Goal: Information Seeking & Learning: Find specific fact

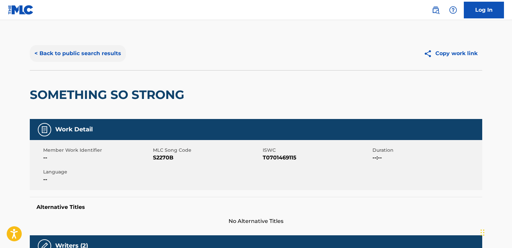
click at [40, 51] on button "< Back to public search results" at bounding box center [78, 53] width 96 height 17
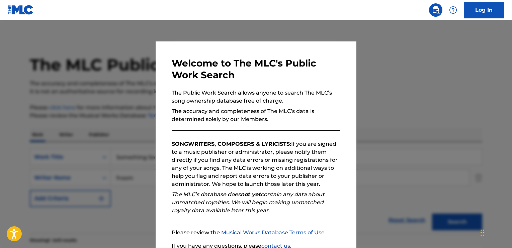
scroll to position [89, 0]
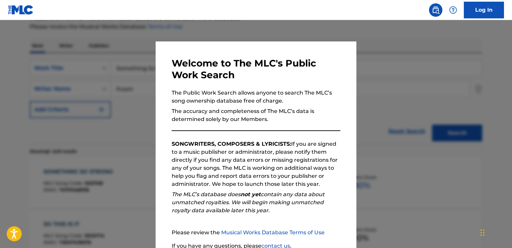
click at [140, 96] on div at bounding box center [256, 144] width 512 height 248
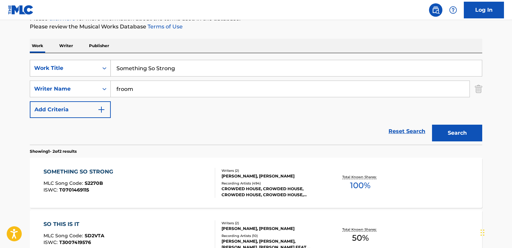
drag, startPoint x: 203, startPoint y: 69, endPoint x: 99, endPoint y: 71, distance: 104.1
click at [99, 71] on div "SearchWithCriteriaab17c8c1-81d6-4db6-b95e-387cc1f98500 Work Title Something So …" at bounding box center [256, 68] width 452 height 17
paste input "Moanin' Low"
type input "Moanin' Low"
drag, startPoint x: 148, startPoint y: 89, endPoint x: 97, endPoint y: 83, distance: 51.2
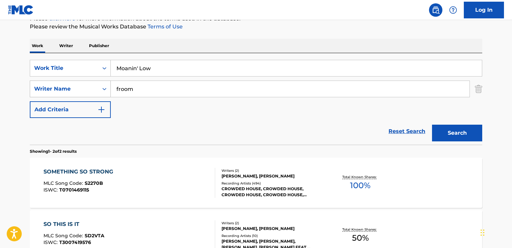
click at [97, 88] on div "SearchWithCriteriacee34f3f-0d11-4e8c-8550-3aecb4b92a20 Writer Name froom" at bounding box center [256, 89] width 452 height 17
type input "dietz"
click at [432, 125] on button "Search" at bounding box center [457, 133] width 50 height 17
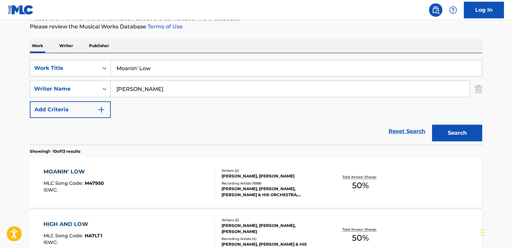
click at [67, 170] on div "MOANIN' LOW" at bounding box center [74, 172] width 61 height 8
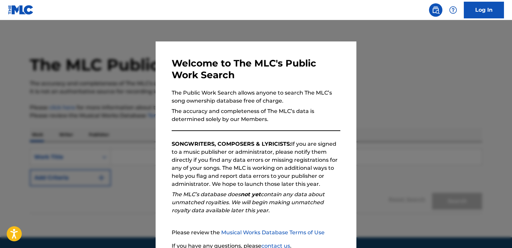
click at [121, 74] on div at bounding box center [256, 144] width 512 height 248
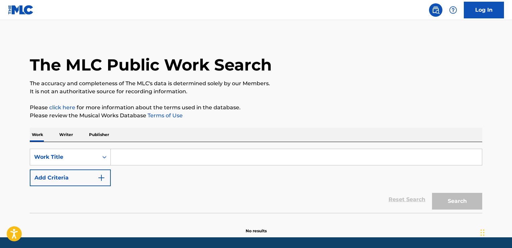
click at [149, 158] on input "Search Form" at bounding box center [296, 157] width 371 height 16
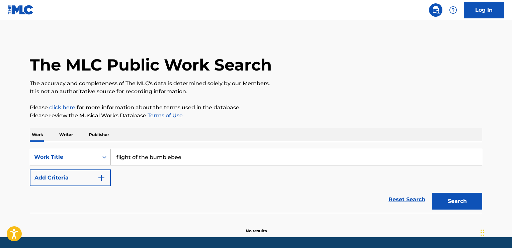
type input "flight of the bumblebee"
click at [432, 193] on button "Search" at bounding box center [457, 201] width 50 height 17
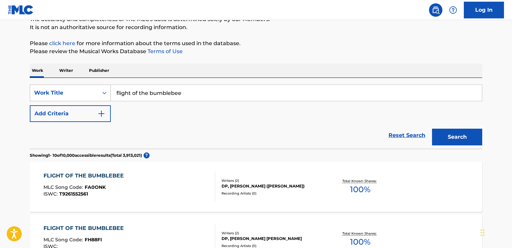
scroll to position [67, 0]
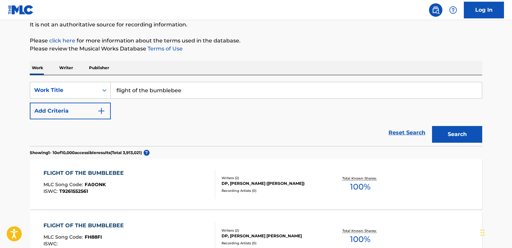
click at [108, 109] on button "Add Criteria" at bounding box center [70, 111] width 81 height 17
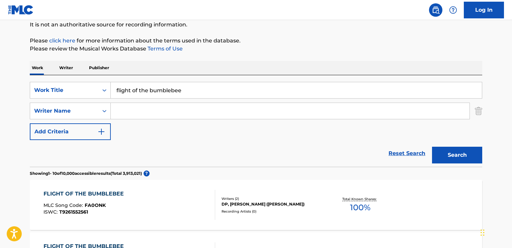
click at [140, 113] on input "Search Form" at bounding box center [290, 111] width 359 height 16
type input "rimsky"
click at [432, 147] on button "Search" at bounding box center [457, 155] width 50 height 17
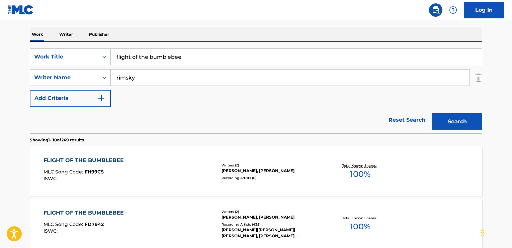
click at [117, 159] on div "FLIGHT OF THE BUMBLEBEE" at bounding box center [86, 161] width 84 height 8
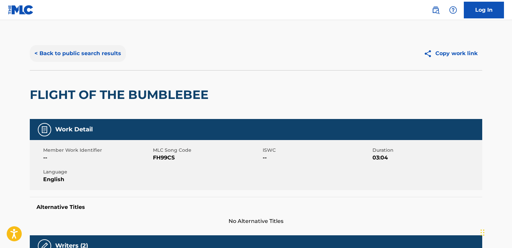
click at [56, 60] on button "< Back to public search results" at bounding box center [78, 53] width 96 height 17
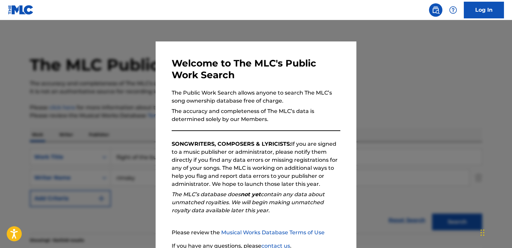
scroll to position [100, 0]
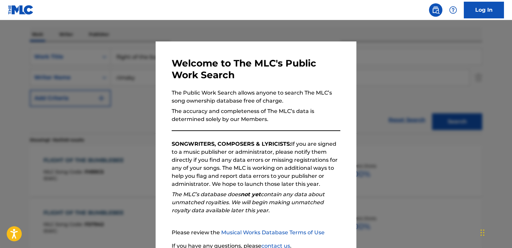
click at [139, 100] on div at bounding box center [256, 144] width 512 height 248
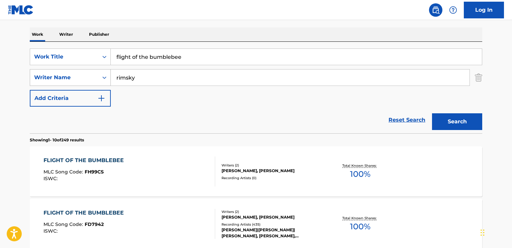
drag, startPoint x: 141, startPoint y: 74, endPoint x: 91, endPoint y: 73, distance: 49.2
click at [91, 73] on div "SearchWithCriteria28fa439e-e9b4-428e-a092-2ec03ee1bc00 Writer Name rimsky" at bounding box center [256, 77] width 452 height 17
click at [432, 113] on button "Search" at bounding box center [457, 121] width 50 height 17
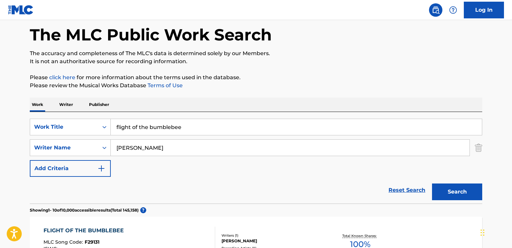
scroll to position [0, 0]
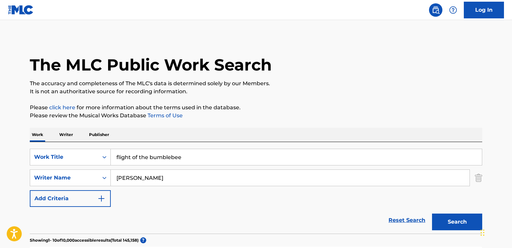
type input "harry james"
click at [432, 214] on button "Search" at bounding box center [457, 222] width 50 height 17
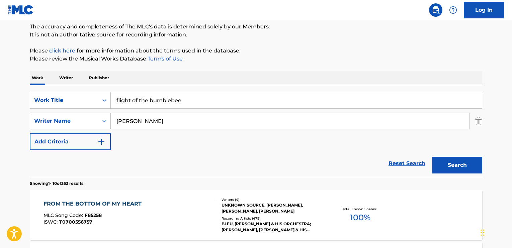
scroll to position [100, 0]
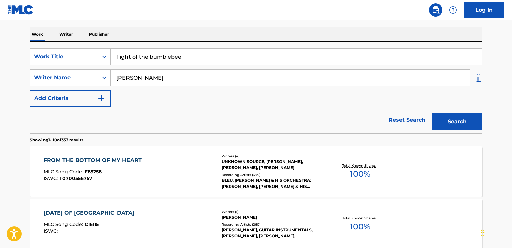
click at [476, 77] on img "Search Form" at bounding box center [478, 77] width 7 height 17
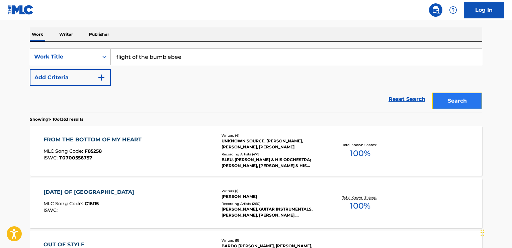
click at [466, 101] on button "Search" at bounding box center [457, 101] width 50 height 17
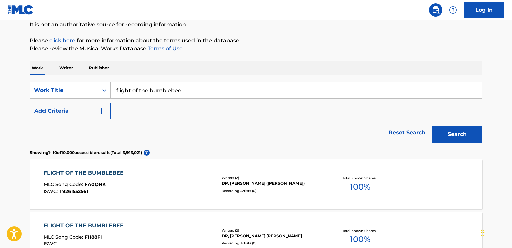
scroll to position [0, 0]
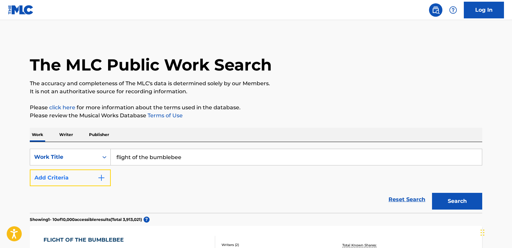
click at [107, 177] on button "Add Criteria" at bounding box center [70, 178] width 81 height 17
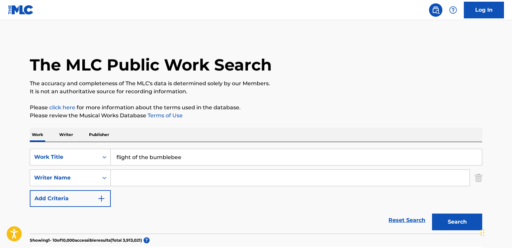
click at [127, 178] on input "Search Form" at bounding box center [290, 178] width 359 height 16
click at [432, 214] on button "Search" at bounding box center [457, 222] width 50 height 17
type input "h. james"
click at [432, 214] on button "Search" at bounding box center [457, 222] width 50 height 17
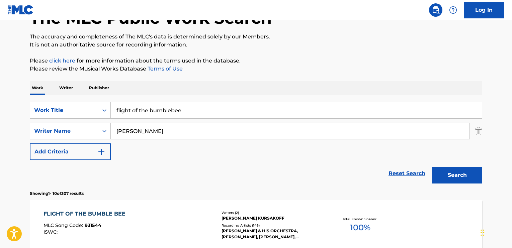
scroll to position [100, 0]
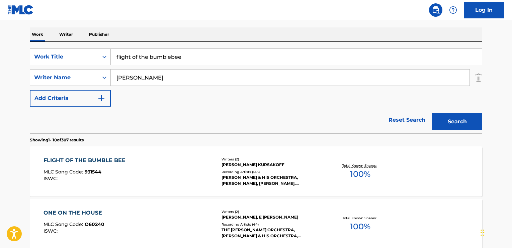
click at [97, 164] on div "FLIGHT OF THE BUMBLE BEE" at bounding box center [86, 161] width 85 height 8
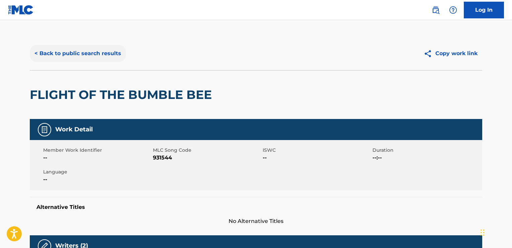
click at [90, 52] on button "< Back to public search results" at bounding box center [78, 53] width 96 height 17
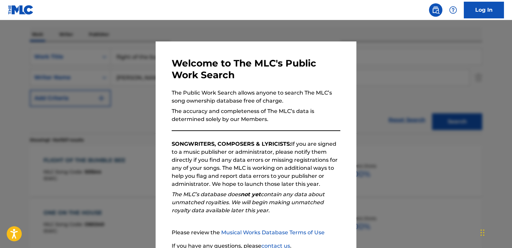
click at [113, 109] on div at bounding box center [256, 144] width 512 height 248
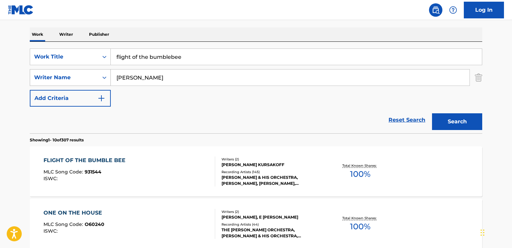
drag, startPoint x: 157, startPoint y: 80, endPoint x: 98, endPoint y: 80, distance: 58.9
click at [98, 80] on div "SearchWithCriteria28fa439e-e9b4-428e-a092-2ec03ee1bc00 Writer Name h. james" at bounding box center [256, 77] width 452 height 17
type input "korsakov"
click at [432, 113] on button "Search" at bounding box center [457, 121] width 50 height 17
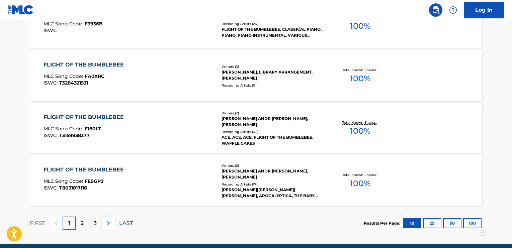
scroll to position [569, 0]
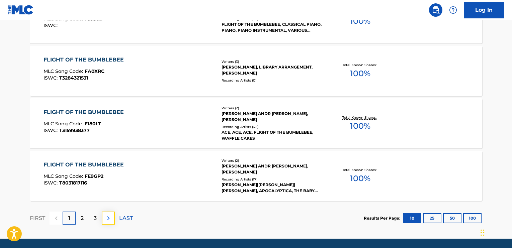
click at [111, 220] on img at bounding box center [108, 218] width 8 height 8
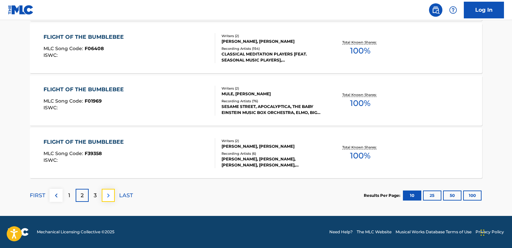
click at [112, 192] on img at bounding box center [108, 196] width 8 height 8
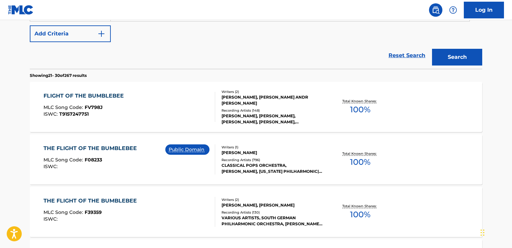
scroll to position [167, 0]
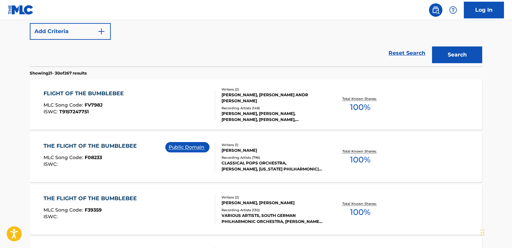
click at [115, 146] on div "THE FLIGHT OF THE BUMBLEBEE" at bounding box center [92, 146] width 97 height 8
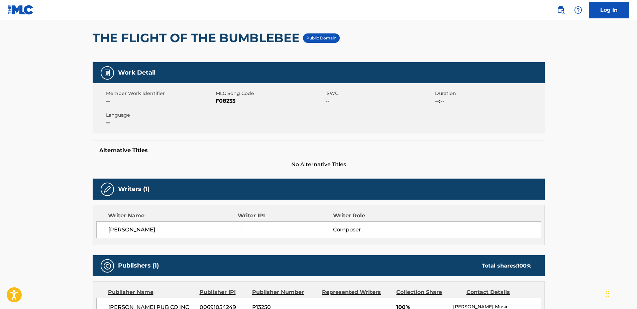
scroll to position [58, 0]
